Goal: Navigation & Orientation: Find specific page/section

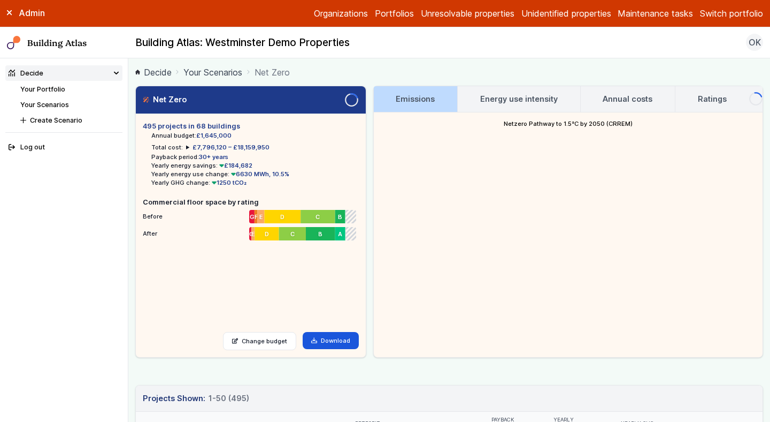
scroll to position [111, 0]
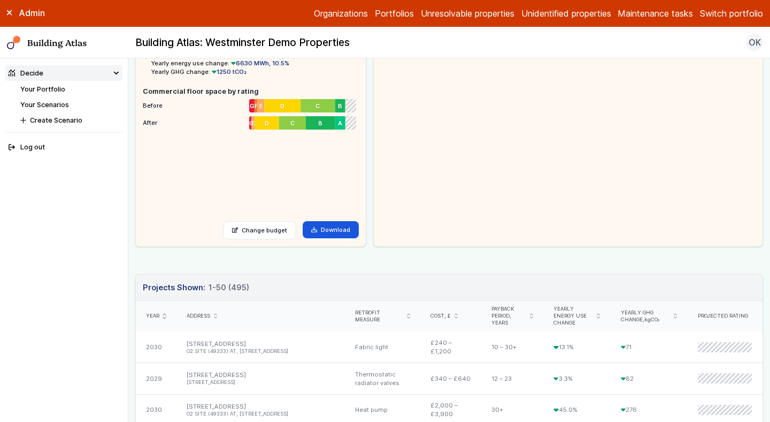
click at [0, 0] on label "Admin" at bounding box center [0, 0] width 0 height 0
click at [716, 4] on div "Admin Organizations Portfolios Unresolvable properties Unidentified properties …" at bounding box center [385, 13] width 770 height 27
click at [717, 13] on button "Switch portfolio" at bounding box center [731, 13] width 63 height 13
click at [0, 0] on button "Plymouth Demo" at bounding box center [0, 0] width 0 height 0
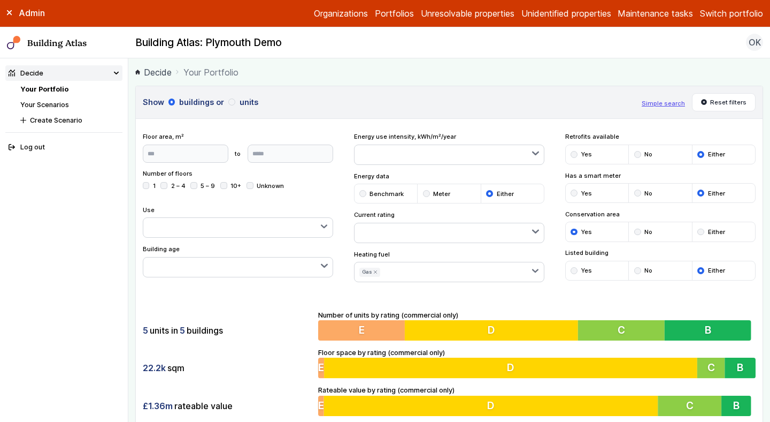
click at [454, 45] on div "Building Atlas: Plymouth Demo OK Log out" at bounding box center [449, 42] width 642 height 17
click at [683, 106] on button "Simple search" at bounding box center [663, 103] width 43 height 9
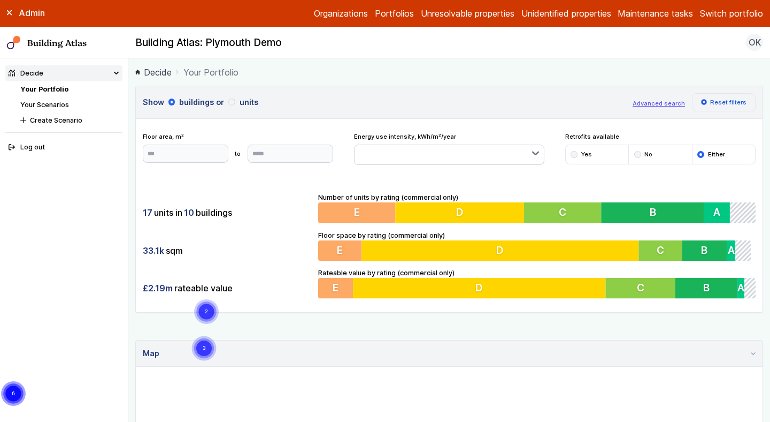
click at [720, 96] on button "Reset filters" at bounding box center [724, 102] width 64 height 18
click at [283, 238] on div "17 units in 10 buildings 33.1k sqm £2.19m rateable value Number of units by rat…" at bounding box center [449, 246] width 627 height 134
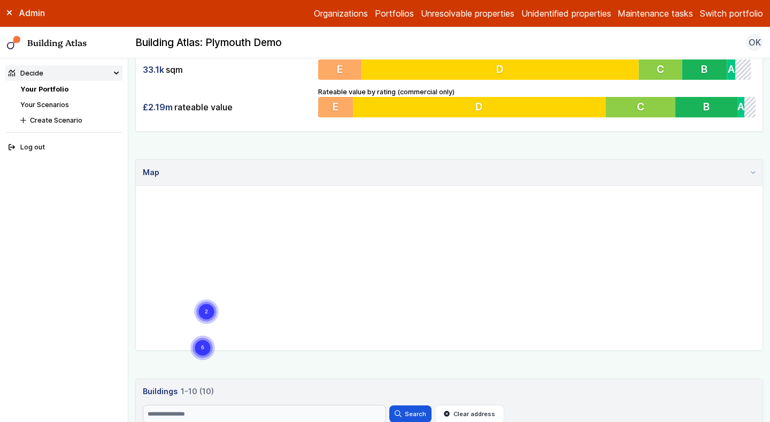
scroll to position [184, 0]
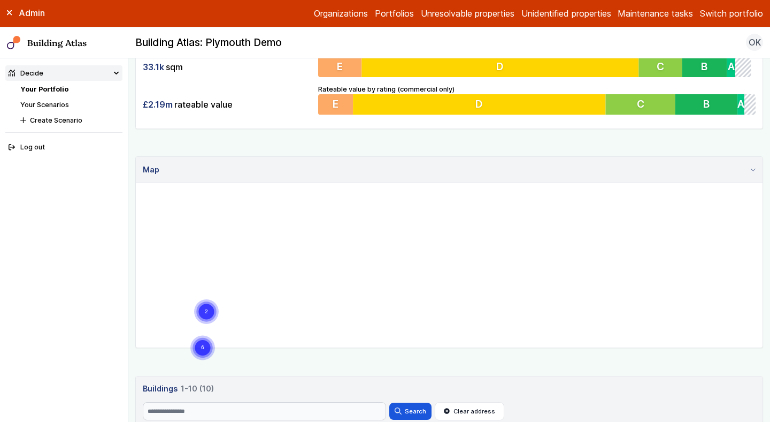
click at [296, 365] on div "Show buildings or units Advanced search Reset filters Floor area, m² to Update …" at bounding box center [449, 327] width 628 height 850
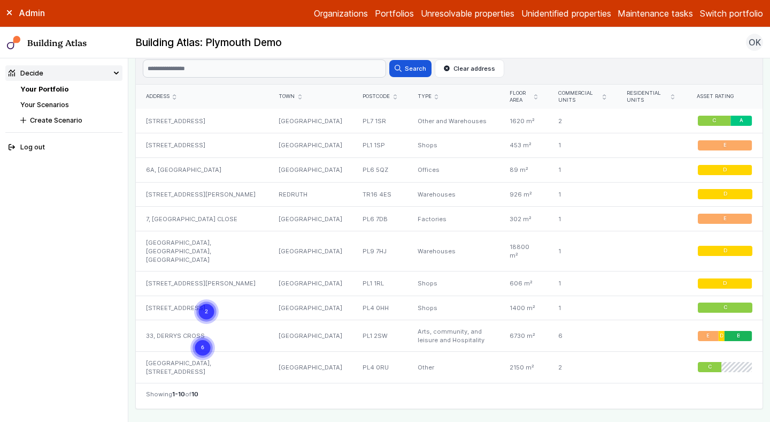
scroll to position [504, 0]
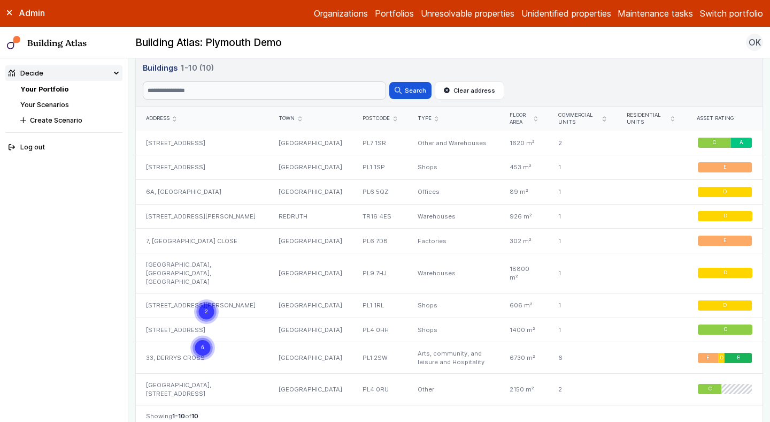
click at [57, 102] on link "Your Scenarios" at bounding box center [44, 105] width 49 height 8
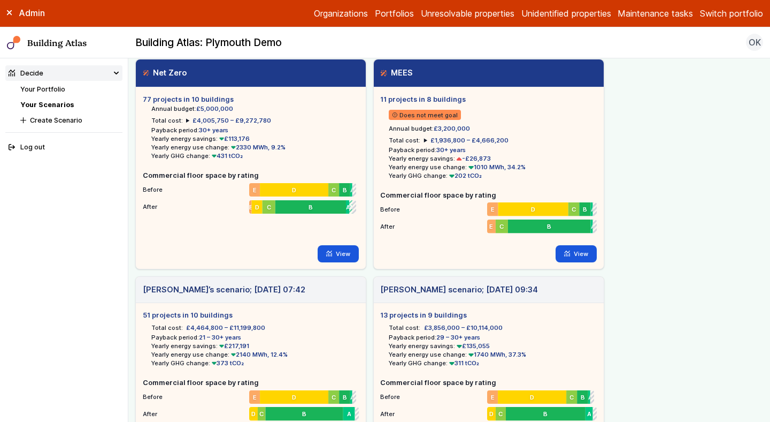
scroll to position [31, 0]
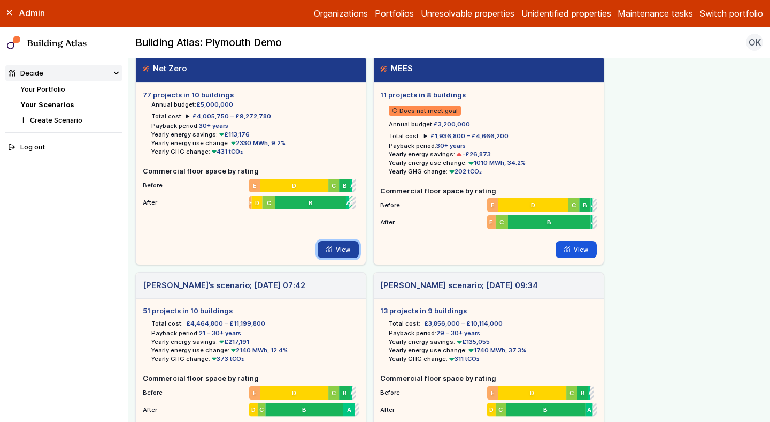
click at [337, 246] on link "View" at bounding box center [338, 249] width 41 height 17
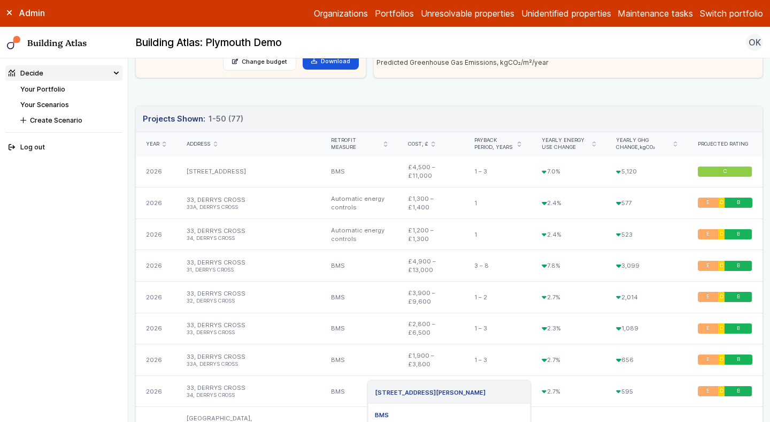
scroll to position [274, 0]
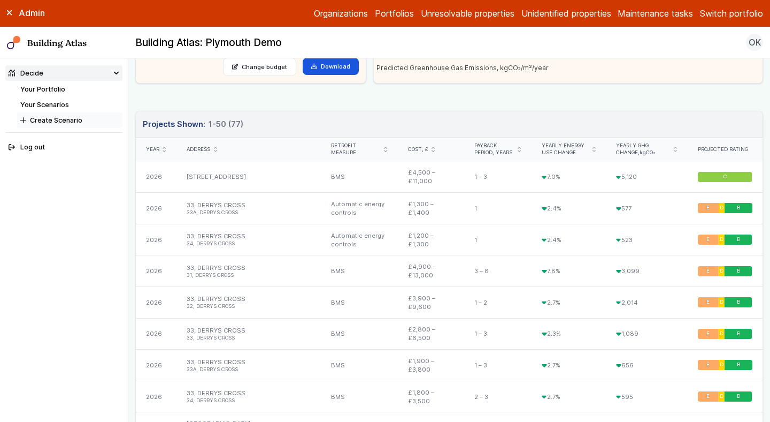
click at [41, 115] on button "Create Scenario" at bounding box center [69, 120] width 105 height 16
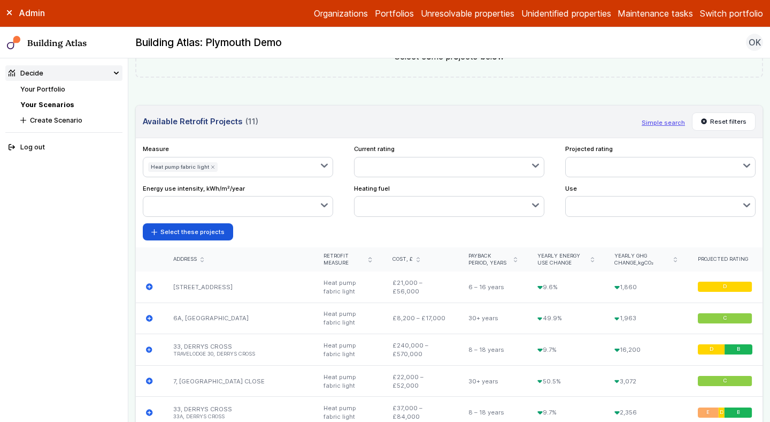
scroll to position [350, 0]
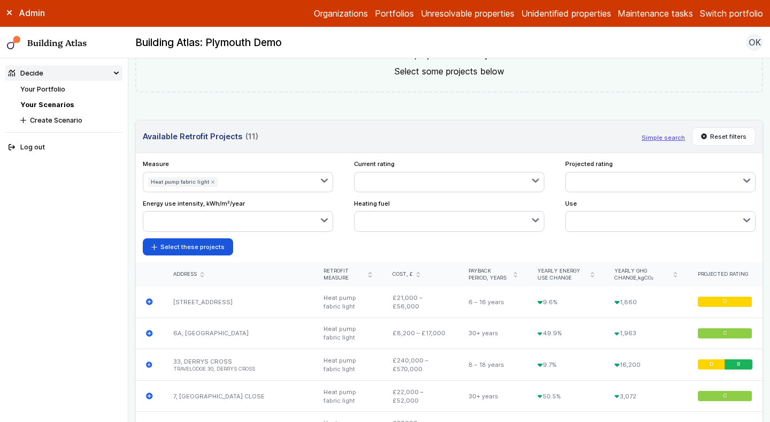
click at [211, 182] on icon "submit" at bounding box center [213, 182] width 4 height 4
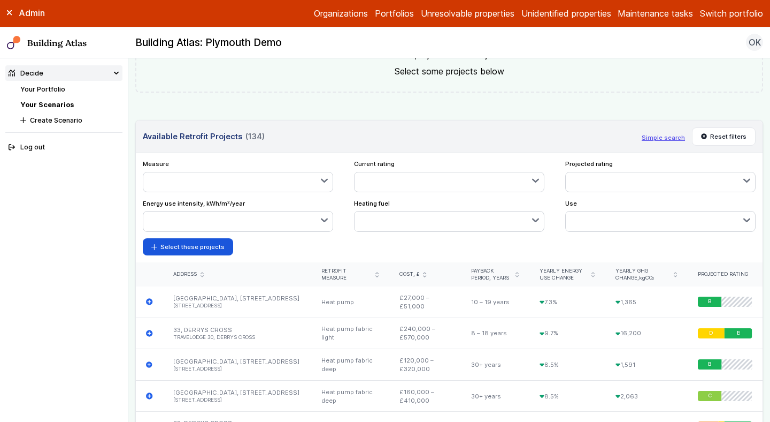
click at [269, 182] on button "button" at bounding box center [238, 181] width 190 height 19
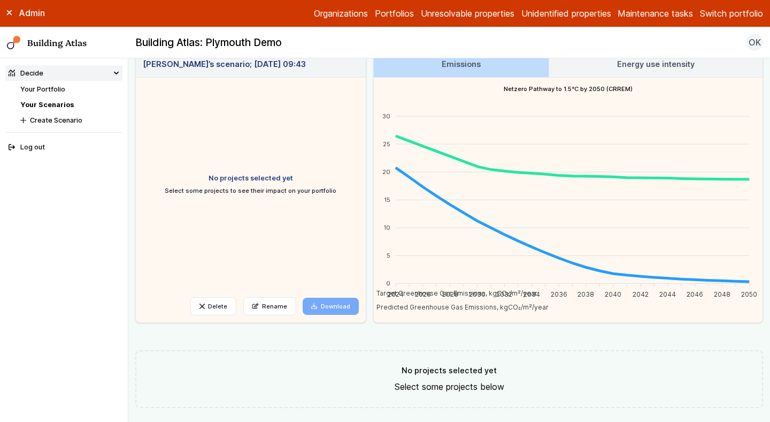
scroll to position [0, 0]
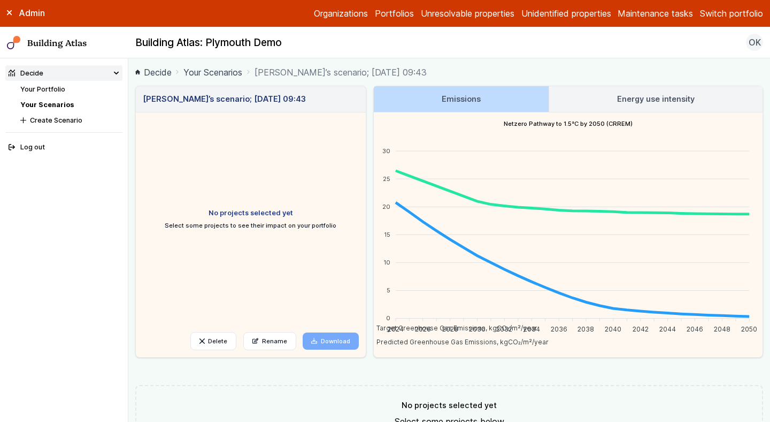
click at [56, 104] on link "Your Scenarios" at bounding box center [46, 105] width 53 height 8
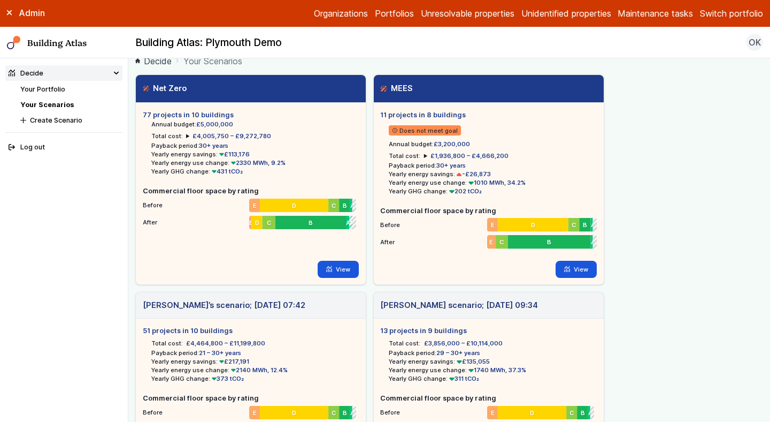
scroll to position [15, 0]
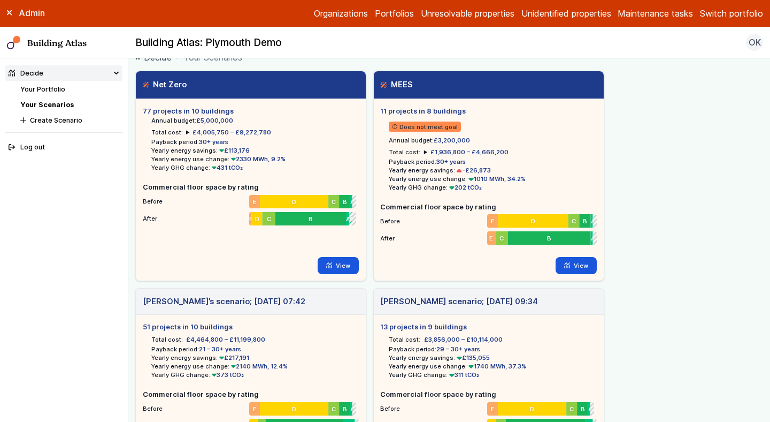
click at [45, 195] on nav "Decide Your Portfolio Your Scenarios Create Scenario Log out" at bounding box center [64, 239] width 128 height 363
click at [725, 18] on button "Switch portfolio" at bounding box center [731, 13] width 63 height 13
click at [0, 0] on button "[DEMOGRAPHIC_DATA]" at bounding box center [0, 0] width 0 height 0
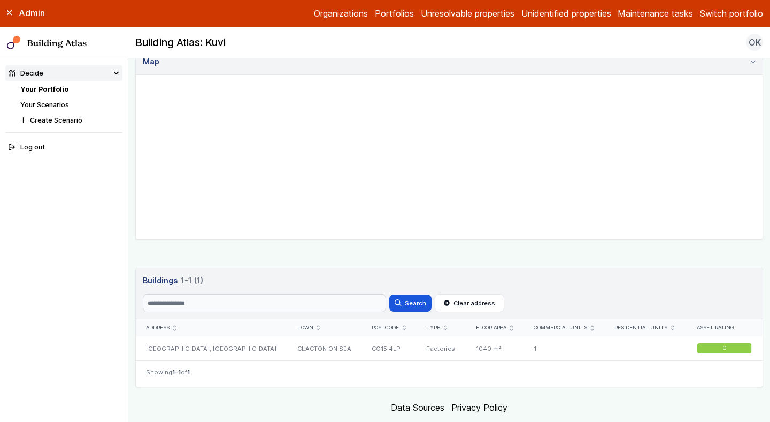
scroll to position [317, 0]
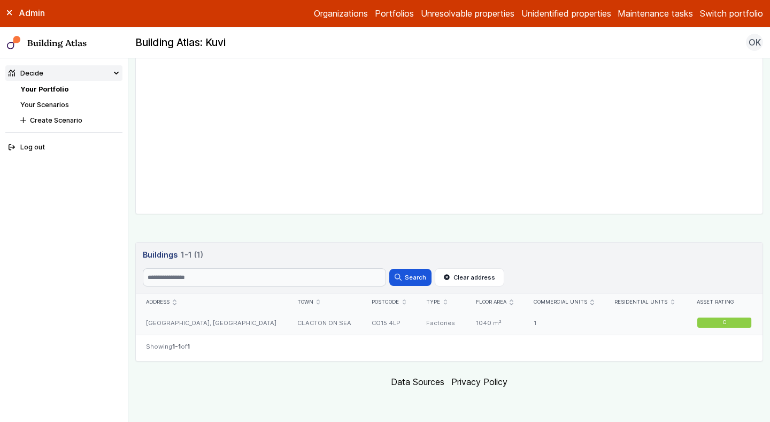
click at [231, 319] on div "[GEOGRAPHIC_DATA], [GEOGRAPHIC_DATA]" at bounding box center [211, 322] width 151 height 24
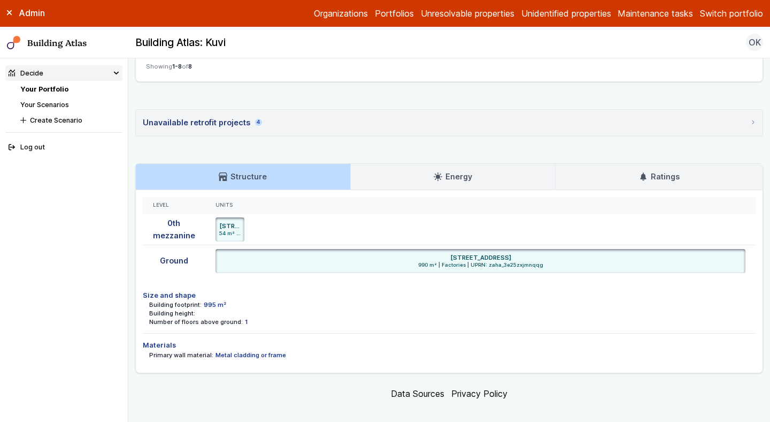
scroll to position [691, 0]
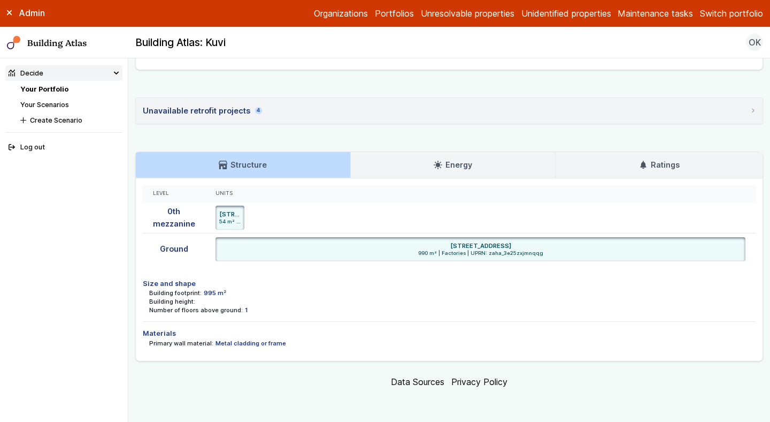
click at [502, 155] on link "Energy" at bounding box center [453, 165] width 205 height 26
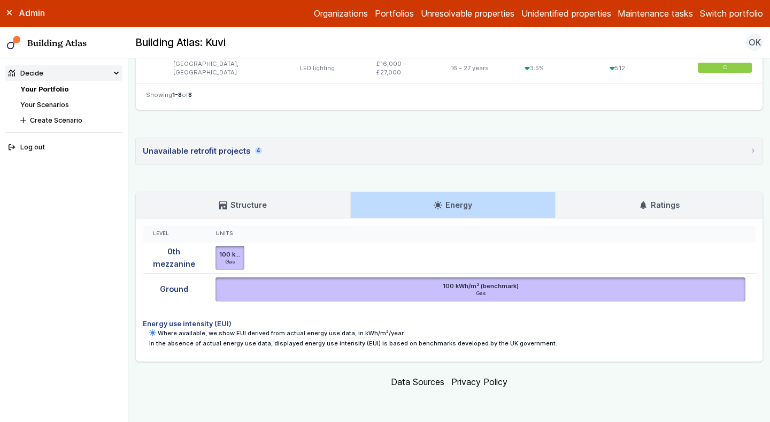
click at [439, 308] on div "Level Units 0th mezzanine 100 kWh/m² (benchmark) Gas [STREET_ADDRESS] mezzanine…" at bounding box center [449, 289] width 627 height 143
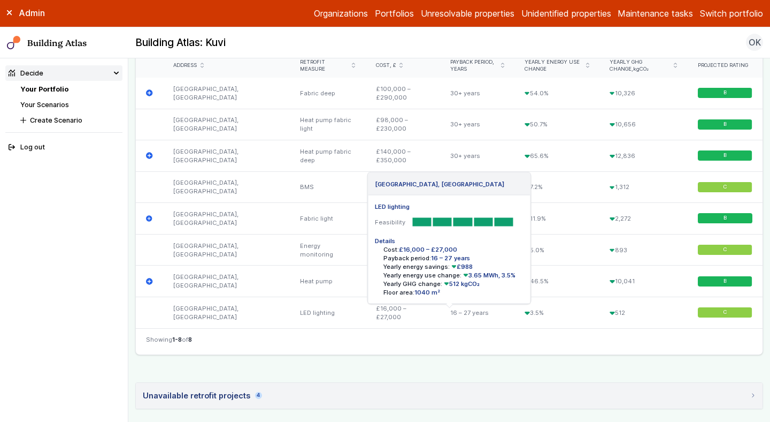
scroll to position [378, 0]
